Goal: Information Seeking & Learning: Learn about a topic

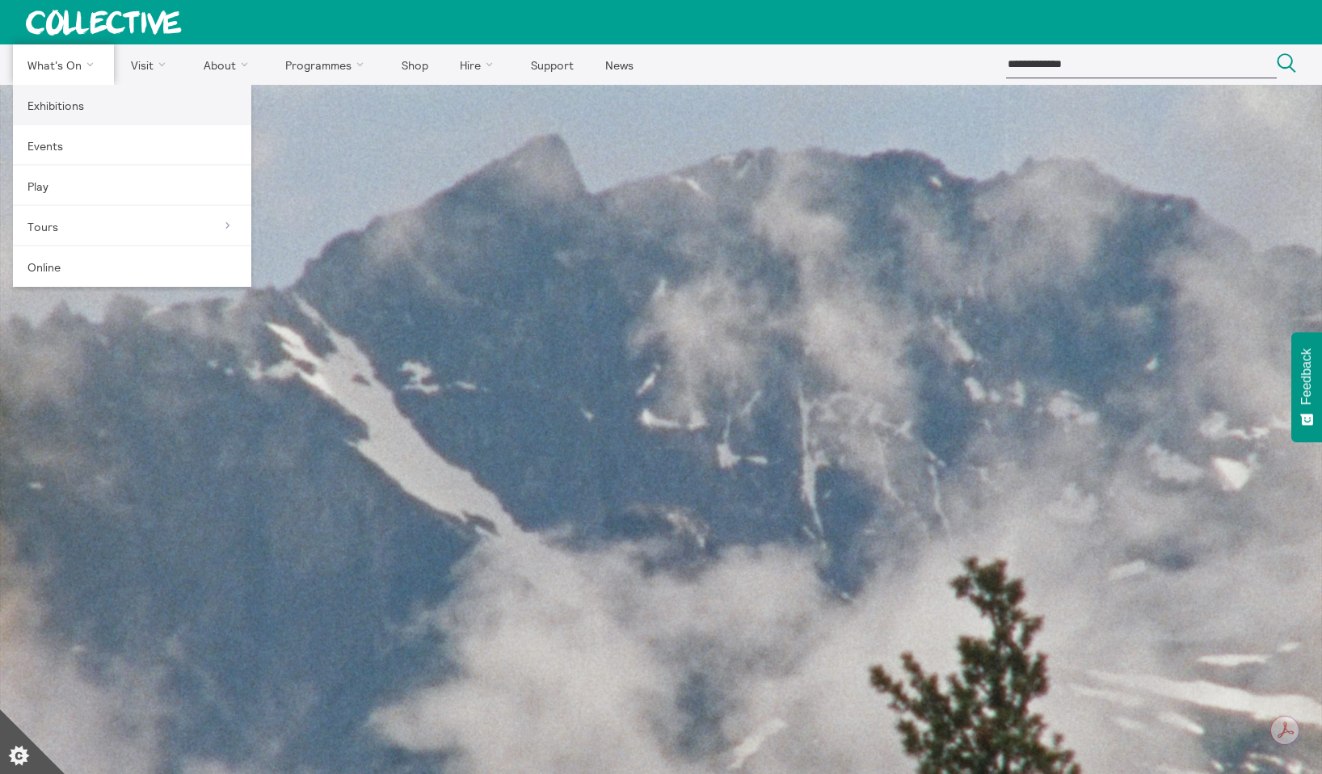
click at [65, 101] on link "Exhibitions" at bounding box center [132, 105] width 238 height 40
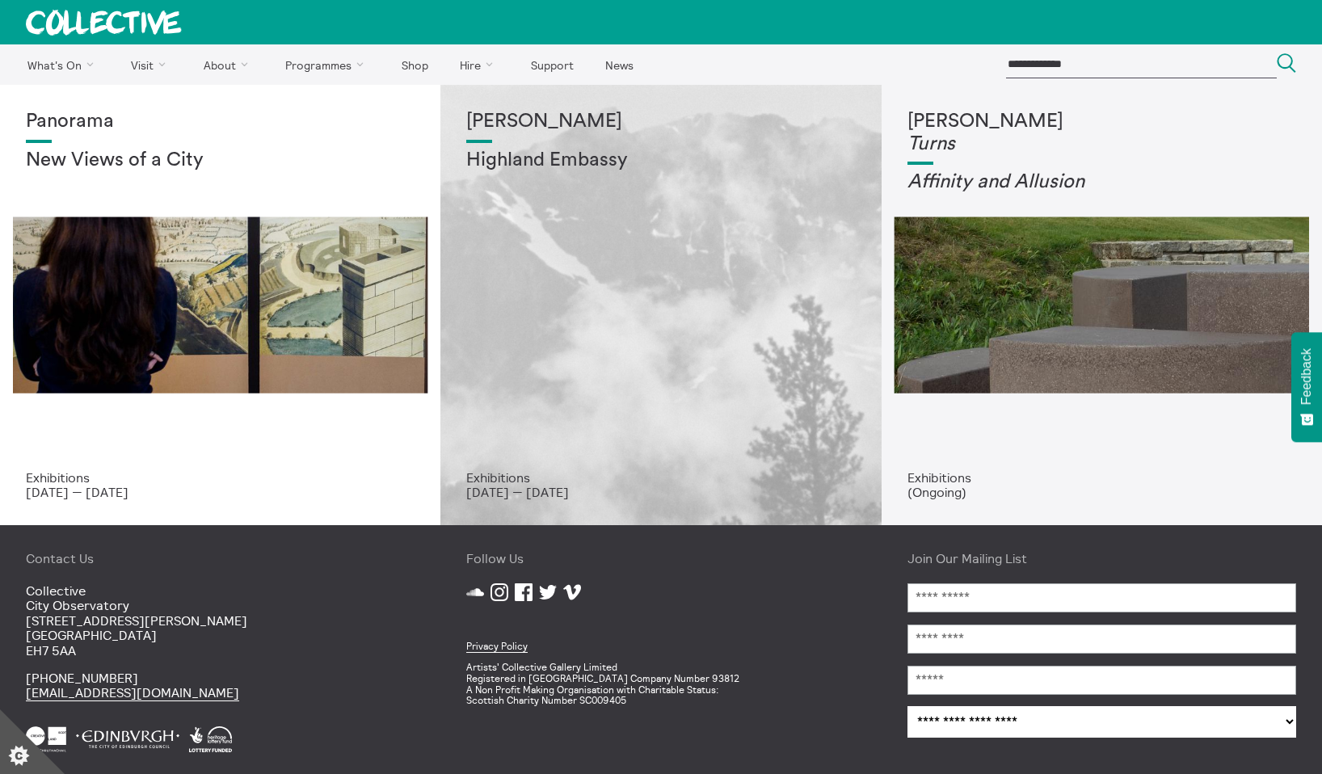
click at [578, 342] on div "Shen Xin Highland Embassy" at bounding box center [660, 291] width 389 height 360
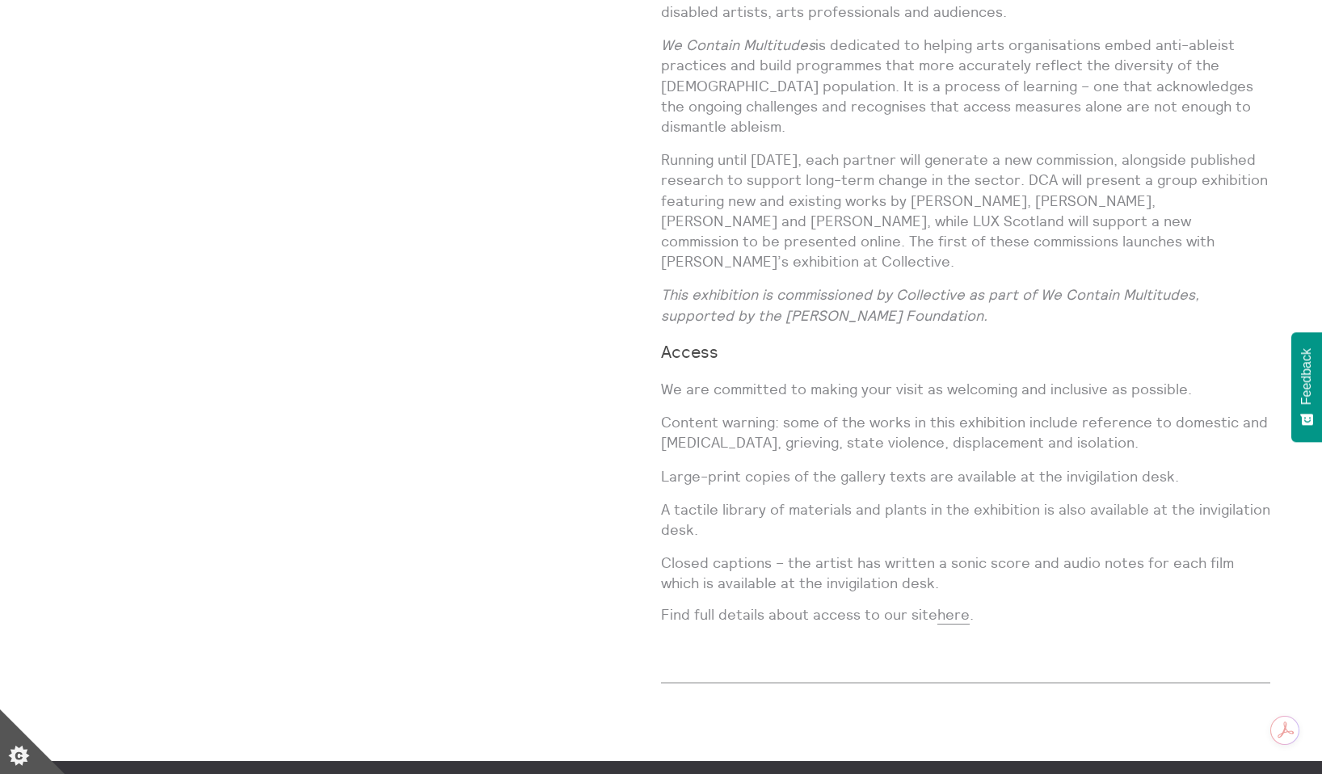
scroll to position [2013, 0]
